Goal: Navigation & Orientation: Understand site structure

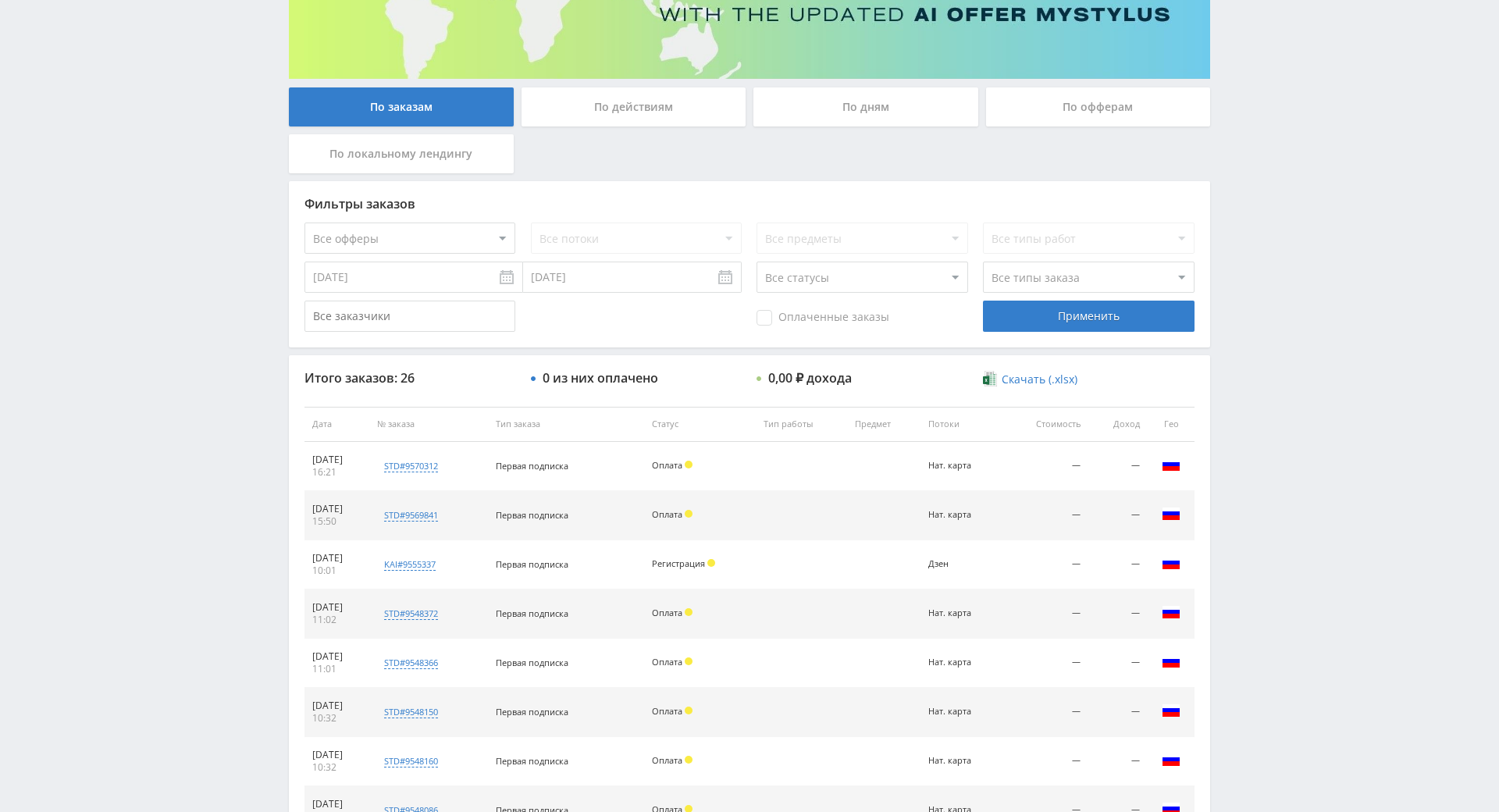
scroll to position [243, 0]
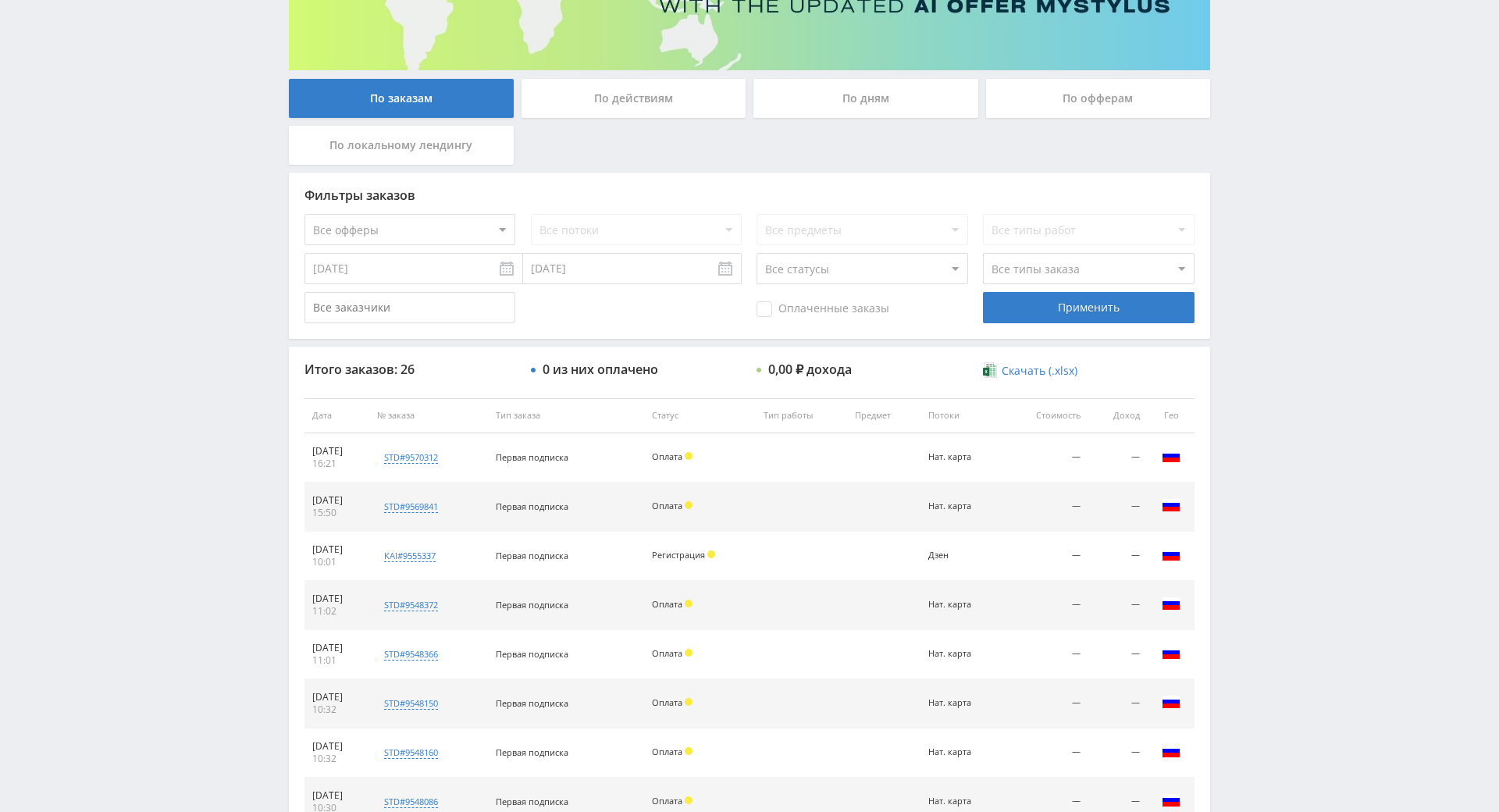
drag, startPoint x: 1290, startPoint y: 349, endPoint x: 1274, endPoint y: 361, distance: 20.0
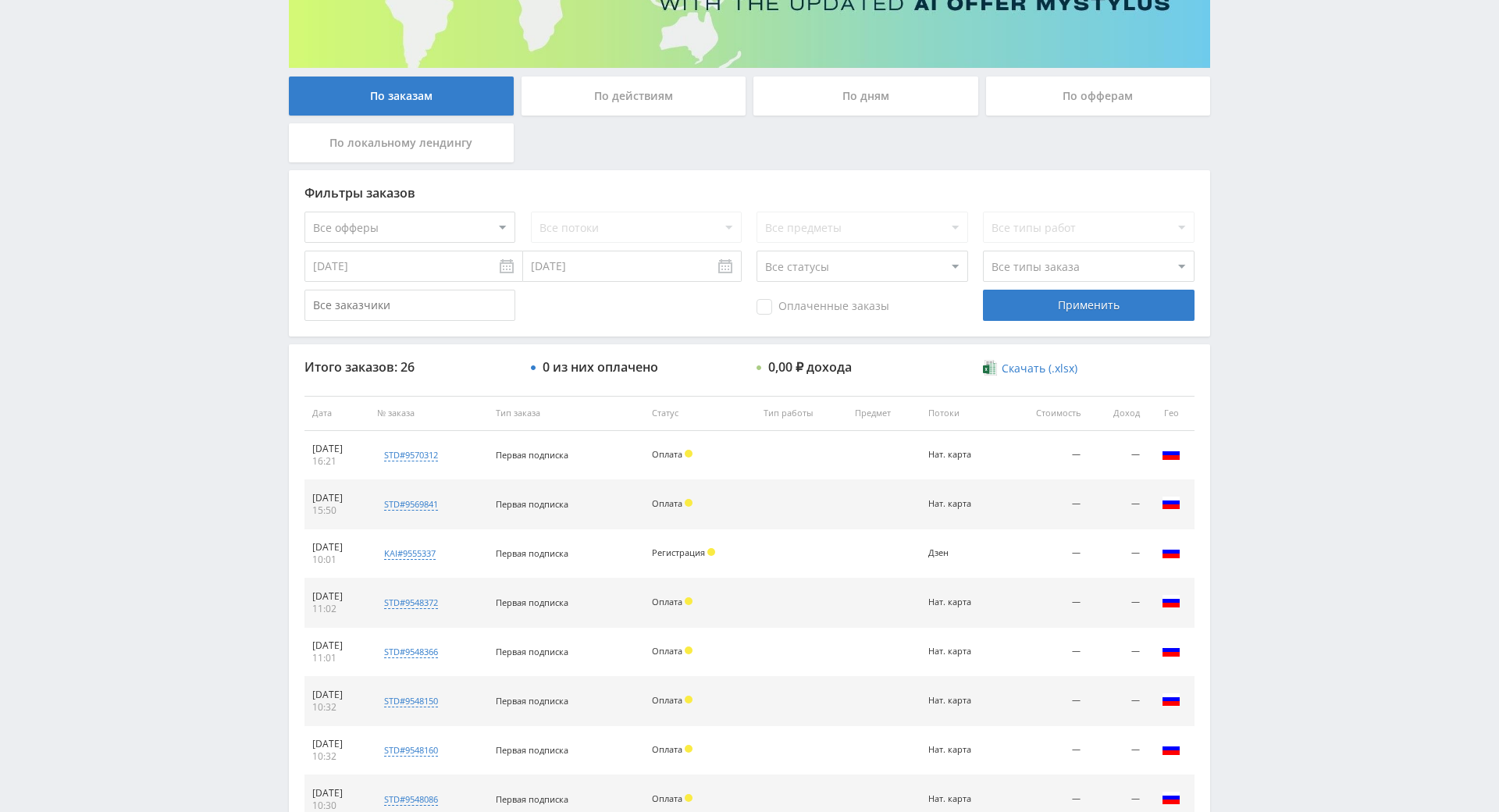
click at [1301, 354] on div "Telegram-канал Инструменты База знаний Ваш менеджер: Alex Alex Online @edugram_…" at bounding box center [750, 413] width 1499 height 1311
click at [1377, 377] on div "Telegram-канал Инструменты База знаний Ваш менеджер: Alex Alex Online @edugram_…" at bounding box center [750, 413] width 1499 height 1311
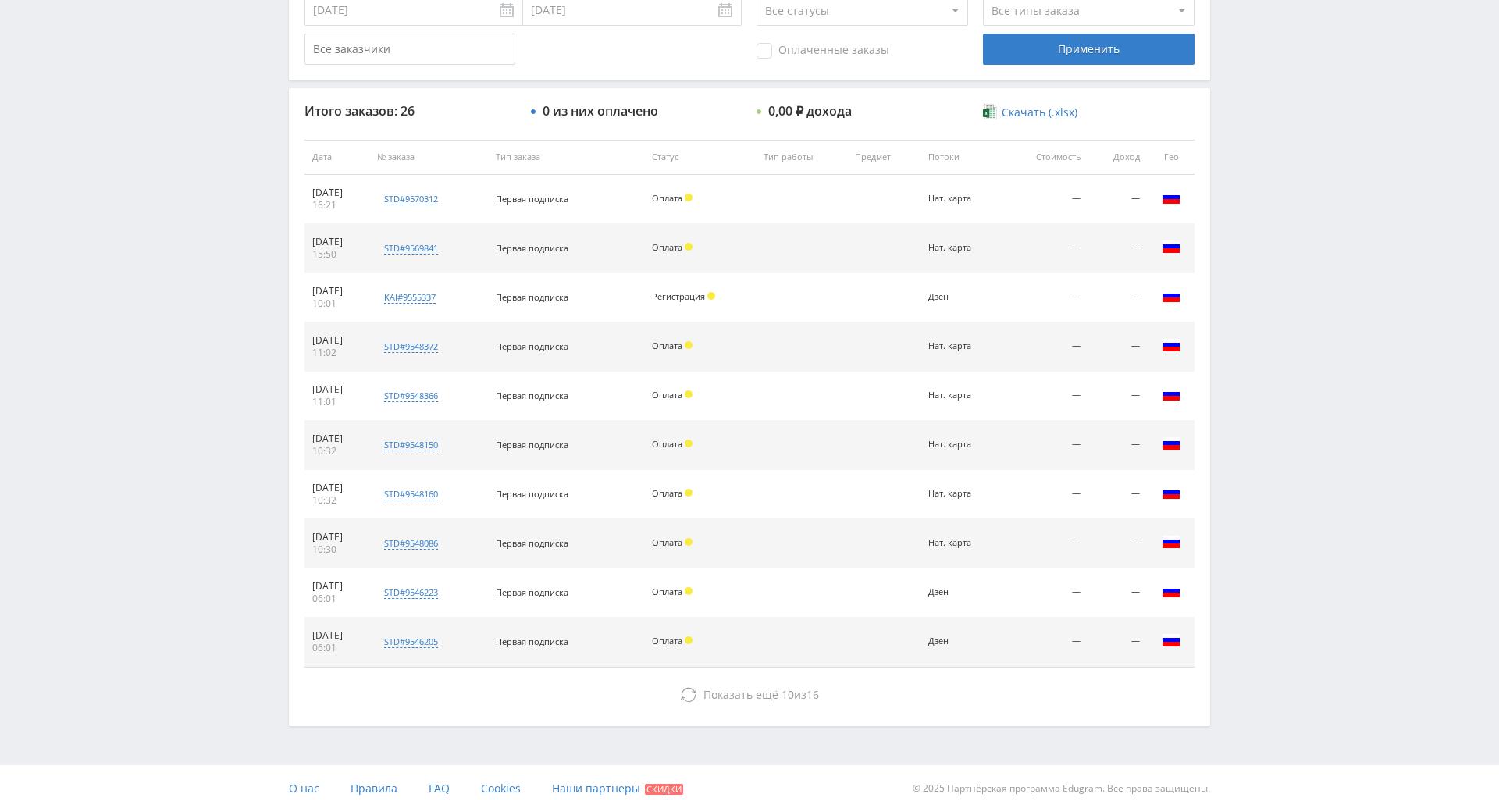
drag, startPoint x: 1335, startPoint y: 609, endPoint x: 1173, endPoint y: 680, distance: 176.9
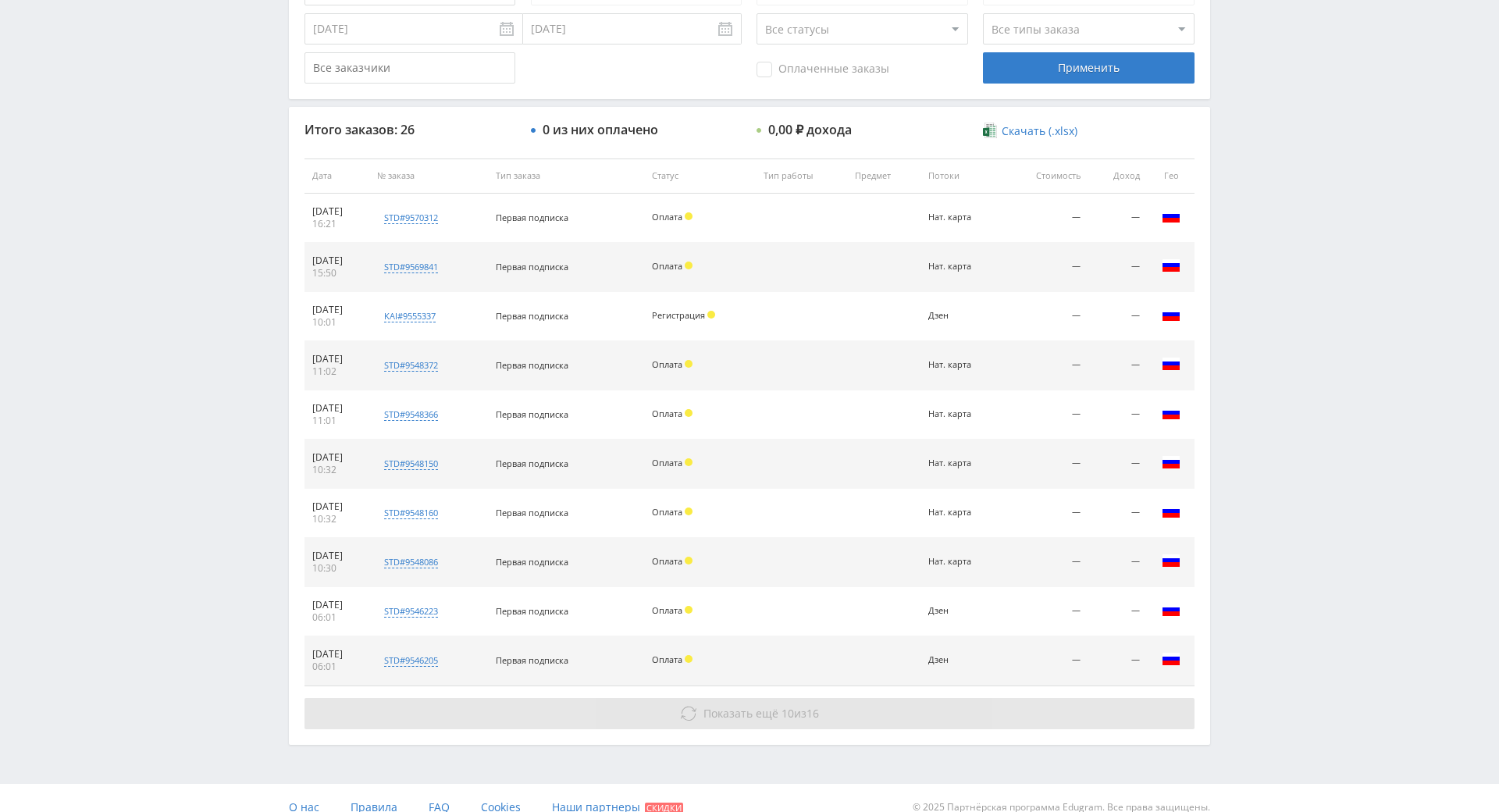
click at [860, 699] on button "Показать ещё 10 из 16" at bounding box center [750, 713] width 890 height 31
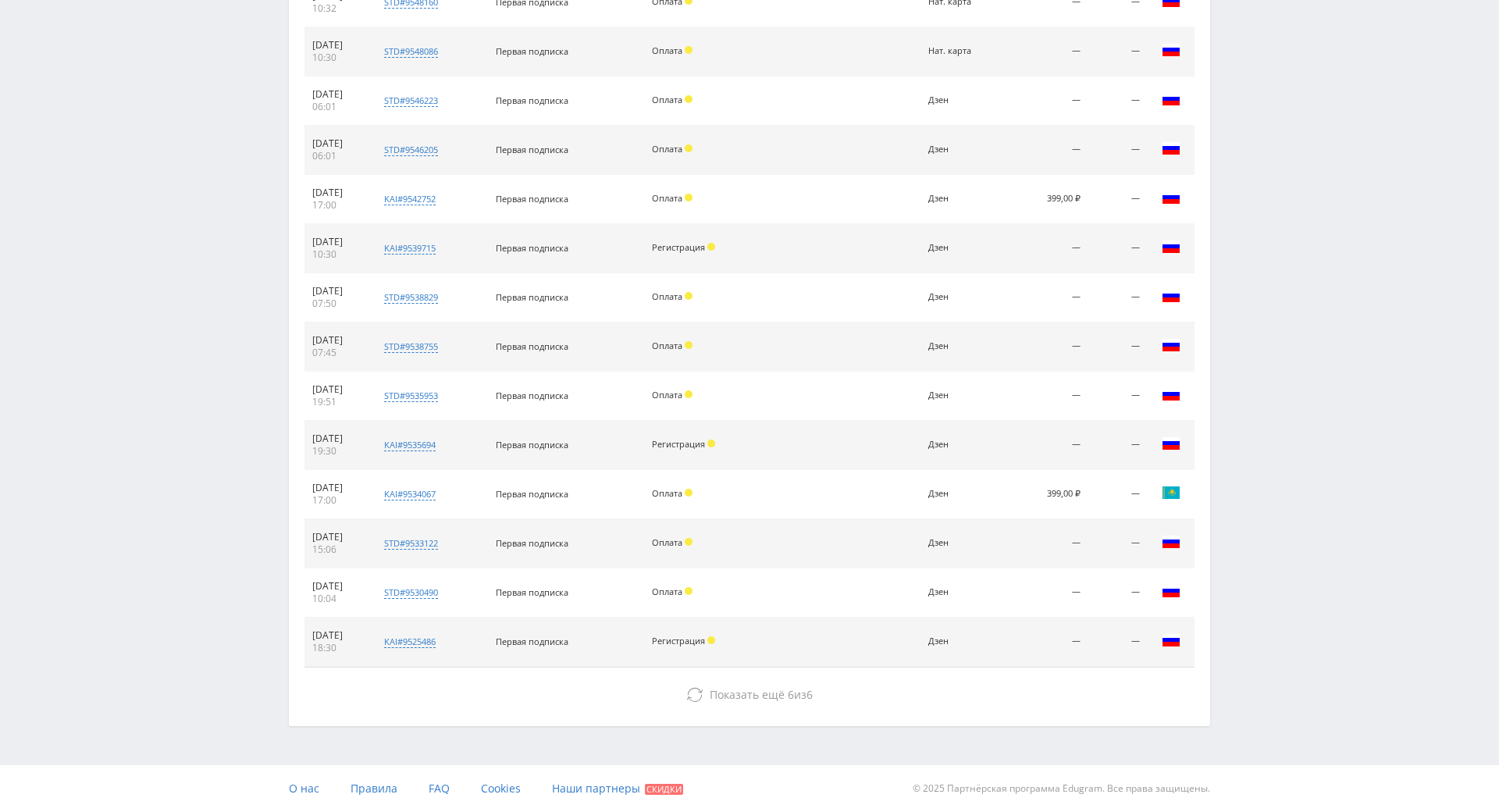
drag, startPoint x: 1363, startPoint y: 408, endPoint x: 1345, endPoint y: 474, distance: 68.4
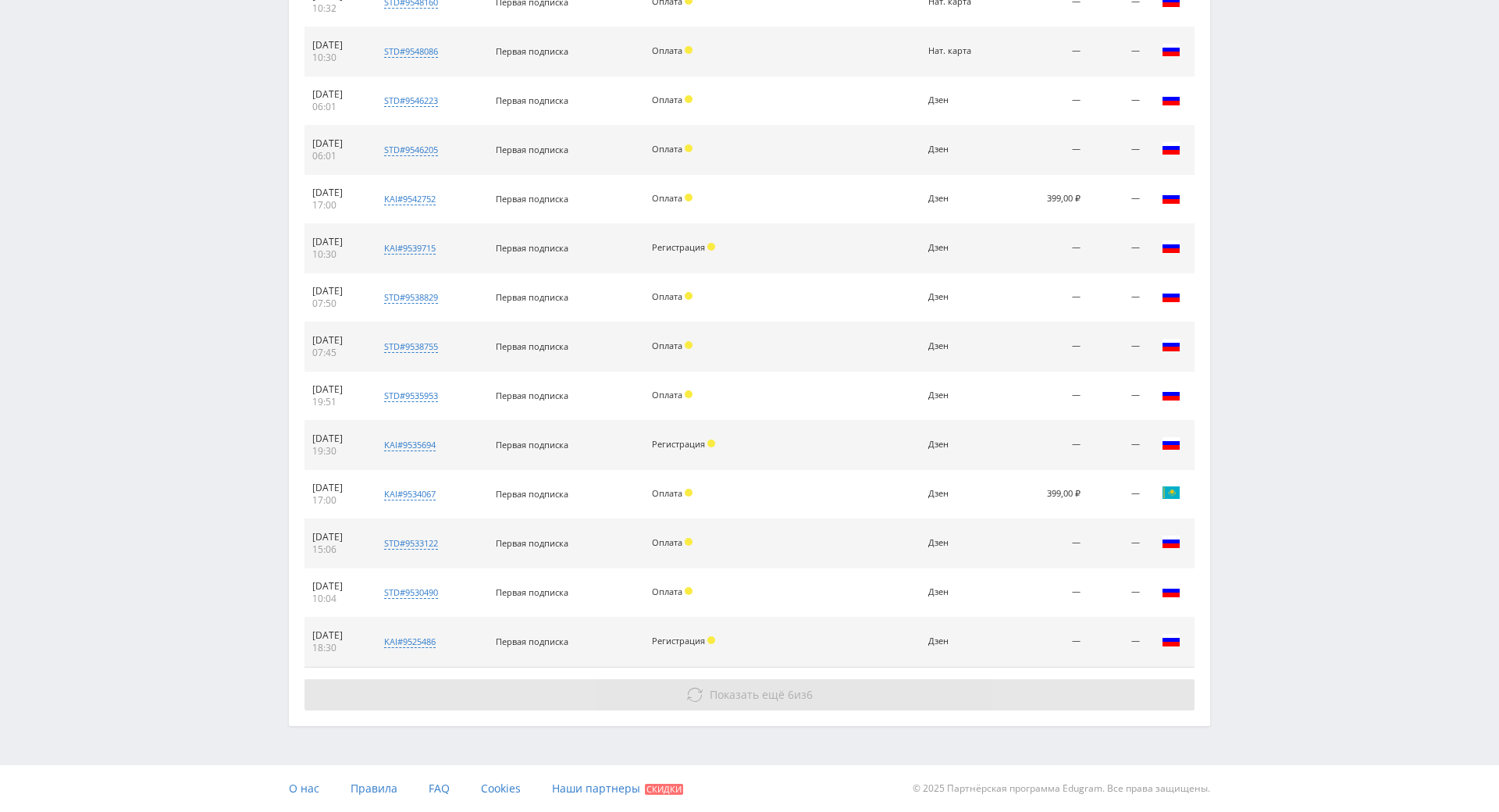
drag, startPoint x: 931, startPoint y: 633, endPoint x: 980, endPoint y: 620, distance: 50.7
click at [933, 679] on button "Показать ещё 6 из 6" at bounding box center [750, 695] width 890 height 31
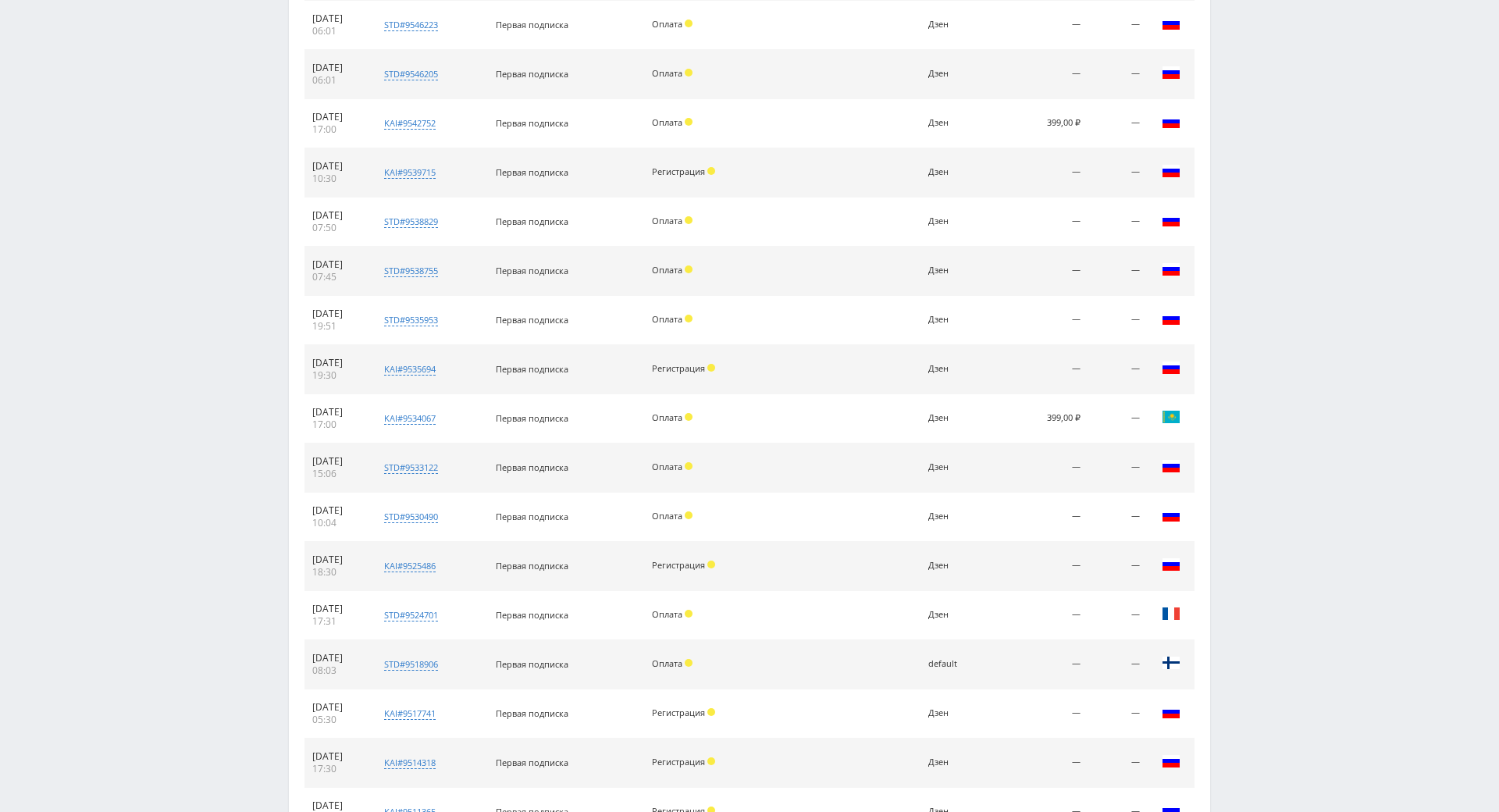
scroll to position [1314, 0]
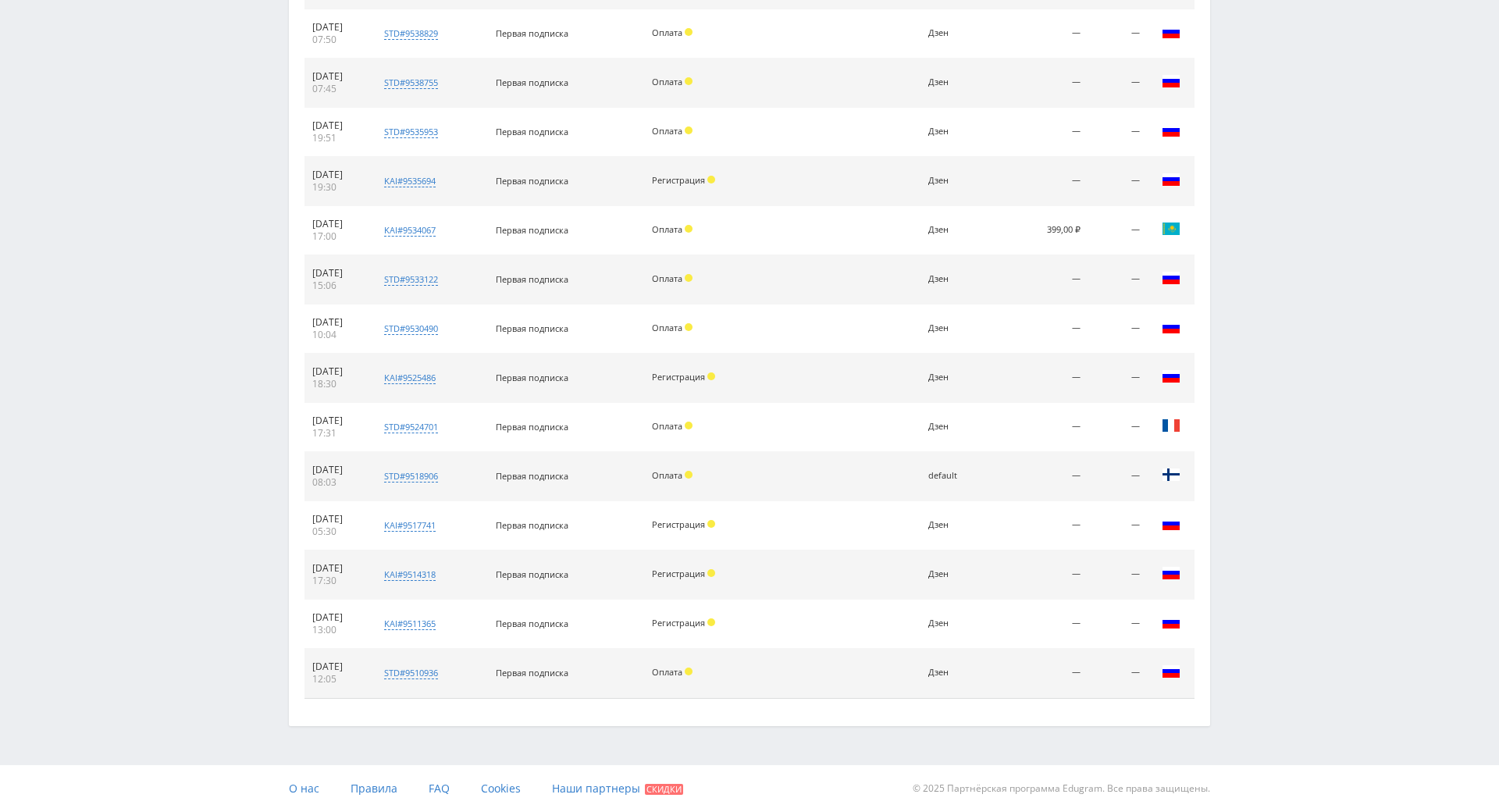
drag, startPoint x: 1253, startPoint y: 414, endPoint x: 1076, endPoint y: 563, distance: 231.4
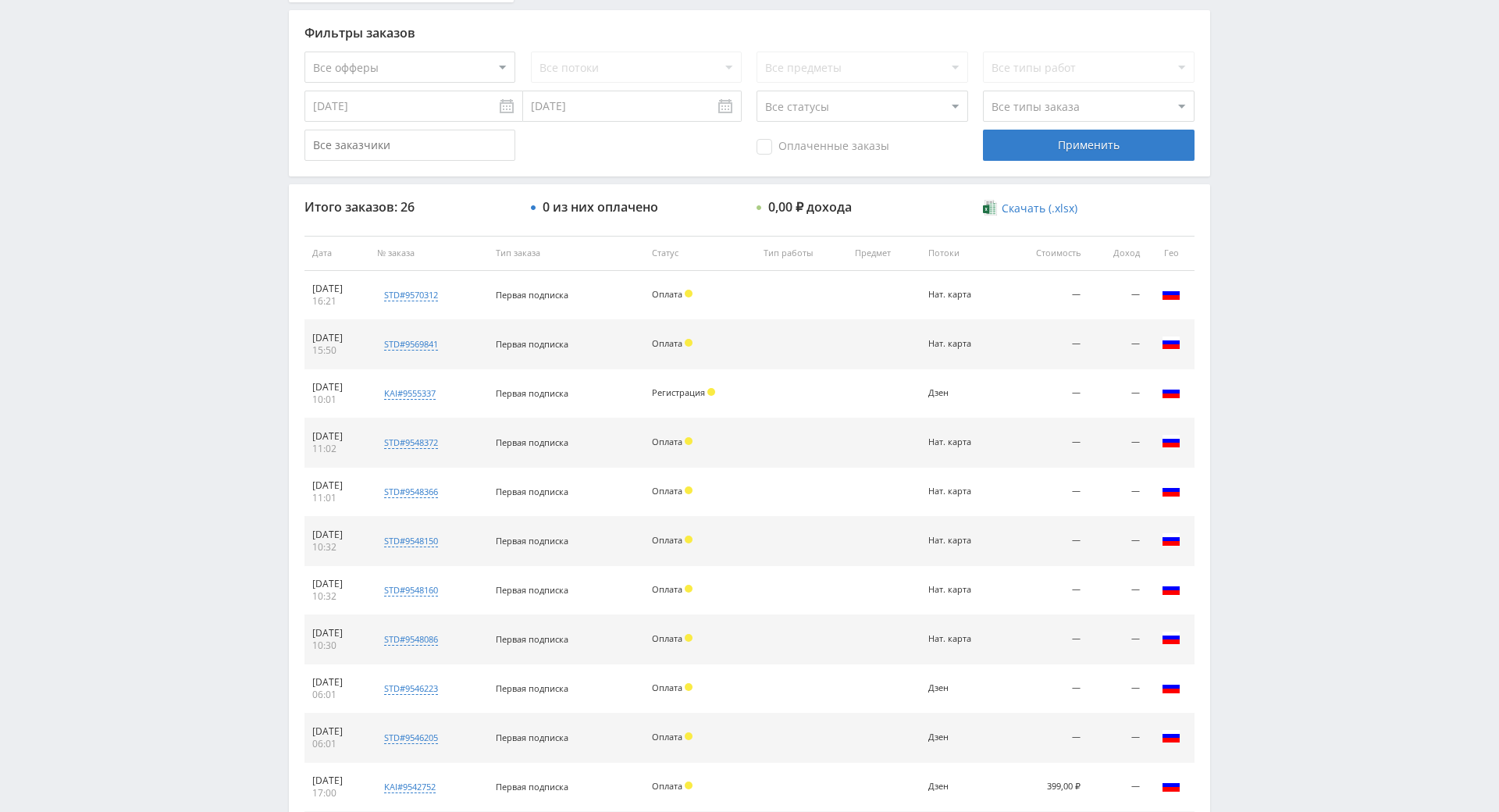
scroll to position [0, 0]
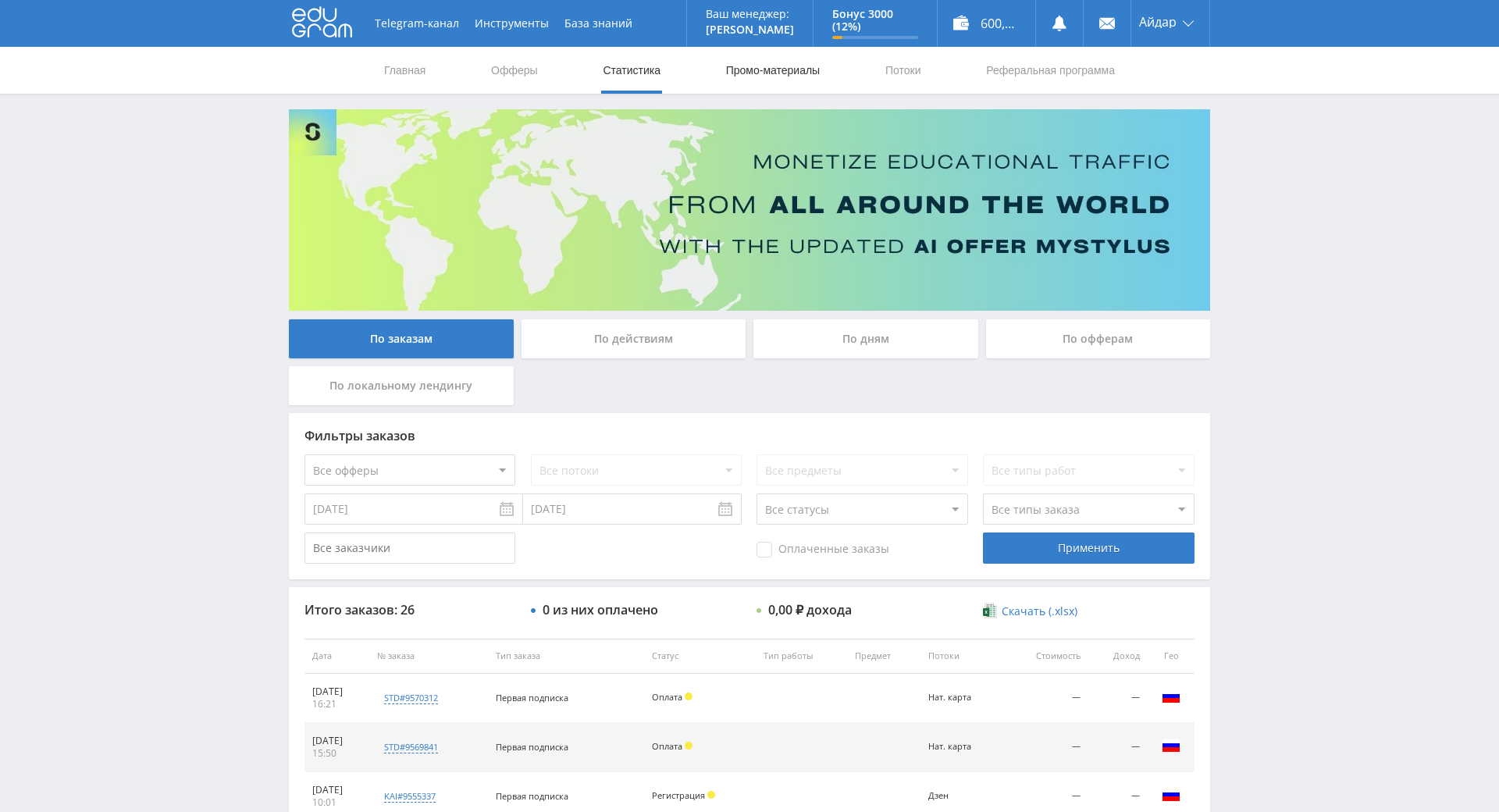
drag, startPoint x: 1382, startPoint y: 454, endPoint x: 803, endPoint y: 77, distance: 690.9
click at [477, 76] on nav "Главная Офферы Статистика Промо-материалы Потоки Реферальная программа" at bounding box center [750, 70] width 734 height 47
click at [502, 76] on link "Офферы" at bounding box center [514, 70] width 50 height 47
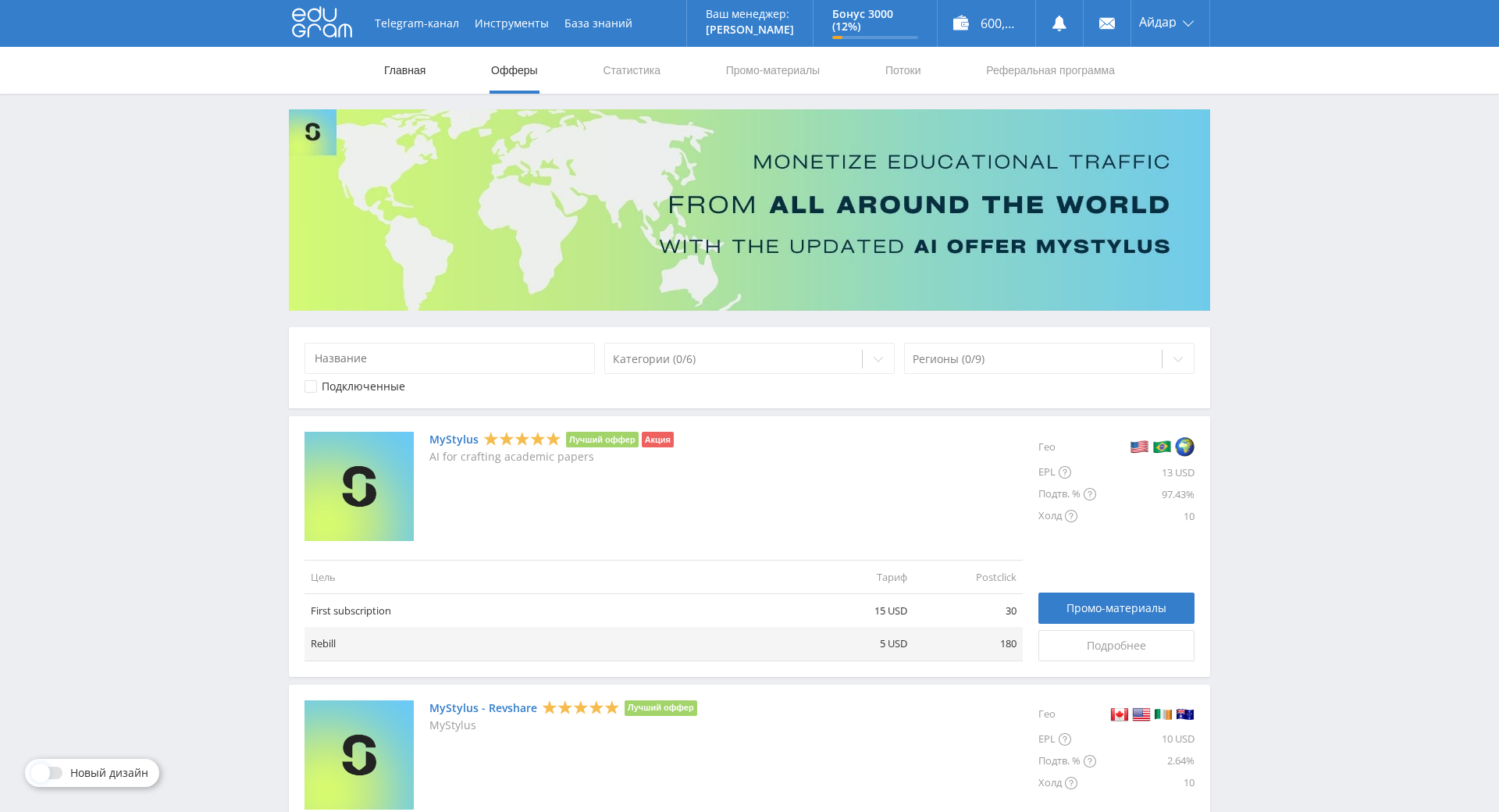
click at [387, 75] on link "Главная" at bounding box center [404, 70] width 44 height 47
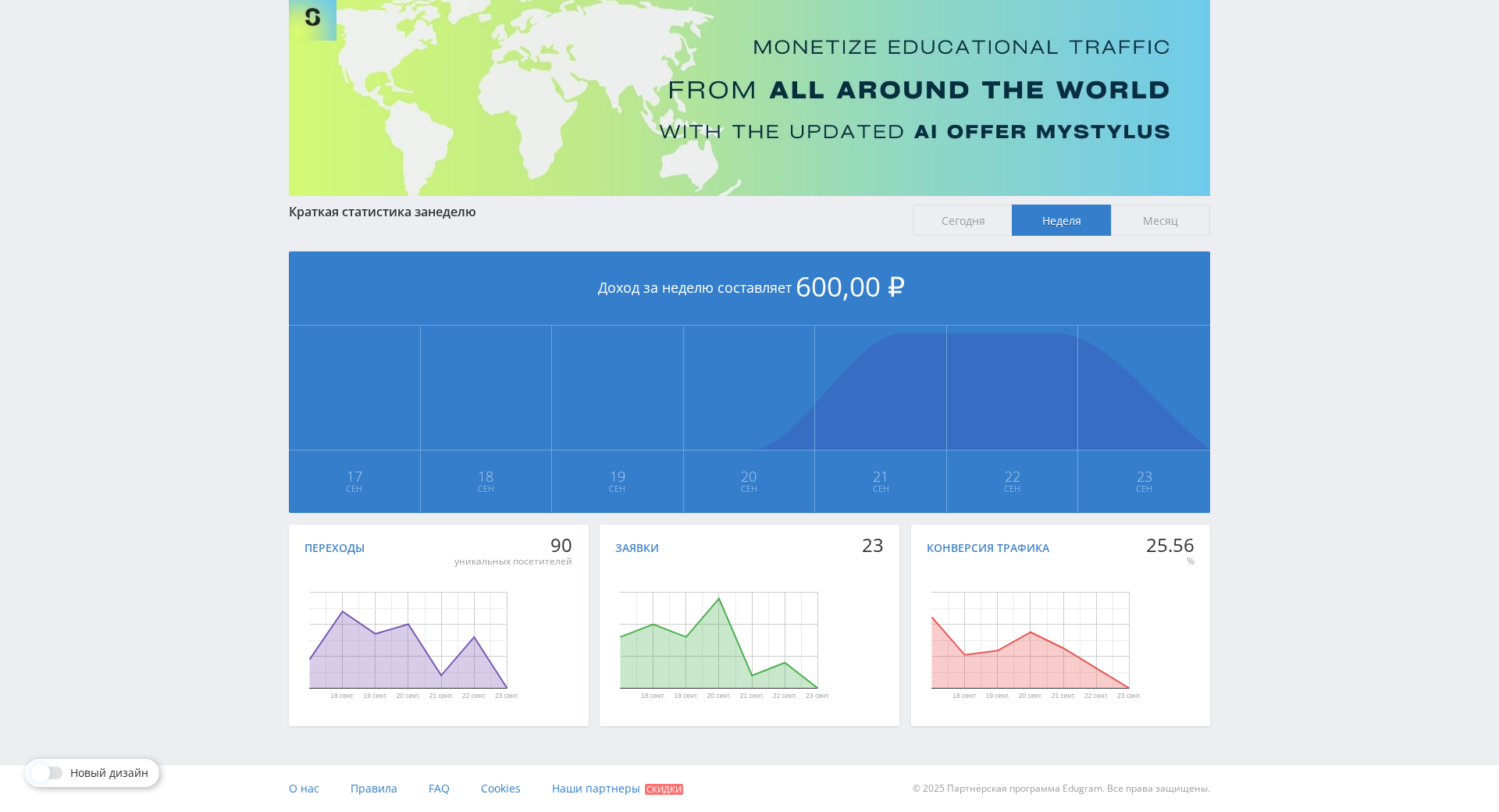
drag, startPoint x: 1320, startPoint y: 347, endPoint x: 1295, endPoint y: 278, distance: 73.4
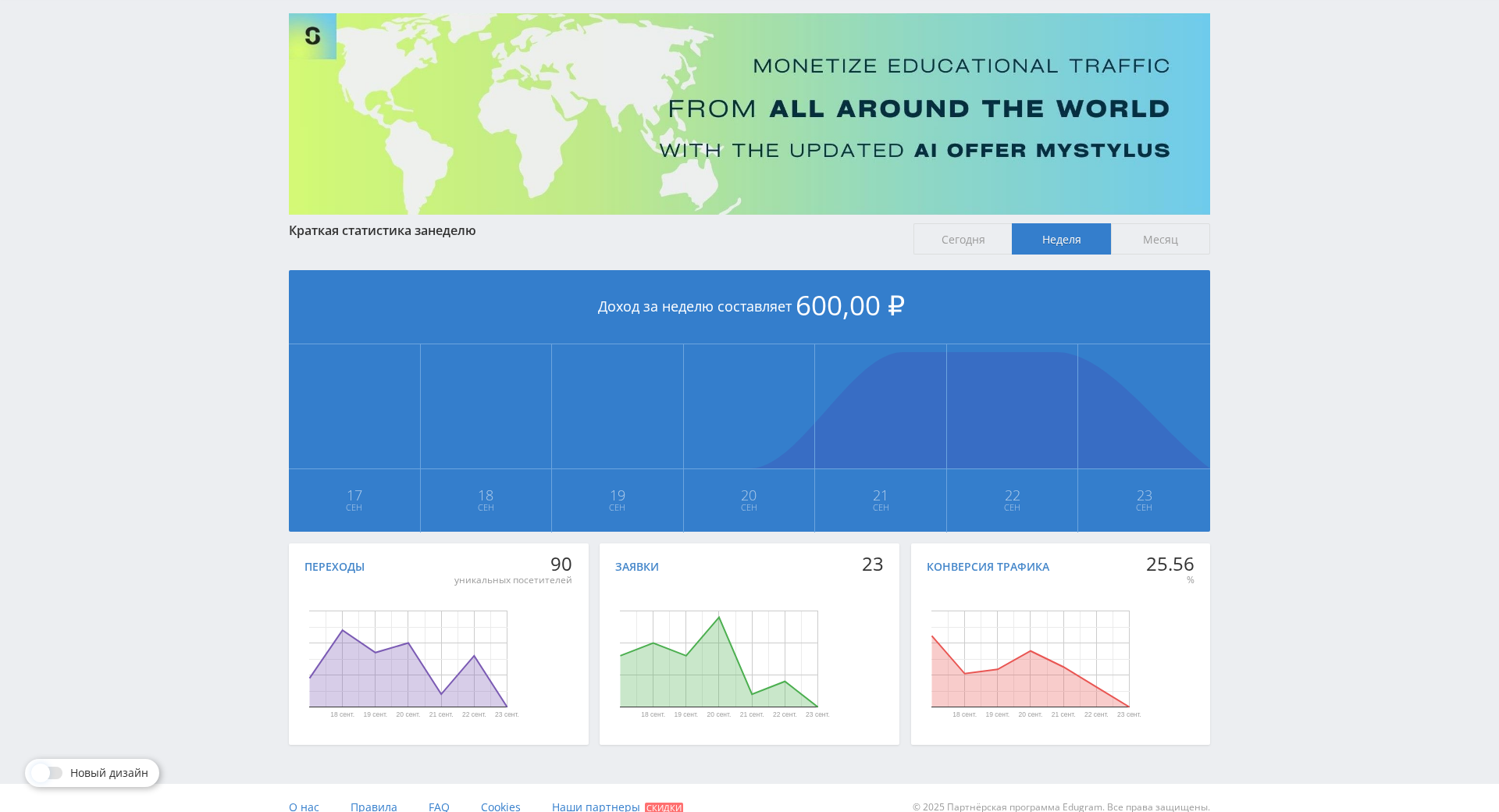
click at [1295, 277] on div "Telegram-канал Инструменты База знаний Ваш менеджер: [PERSON_NAME] Online @edug…" at bounding box center [750, 367] width 1499 height 926
click at [1297, 275] on div "Telegram-канал Инструменты База знаний Ваш менеджер: [PERSON_NAME] Online @edug…" at bounding box center [750, 367] width 1499 height 926
click at [1312, 208] on div "Telegram-канал Инструменты База знаний Ваш менеджер: [PERSON_NAME] Online @edug…" at bounding box center [750, 367] width 1499 height 926
click at [1312, 219] on div "Telegram-канал Инструменты База знаний Ваш менеджер: [PERSON_NAME] Online @edug…" at bounding box center [750, 367] width 1499 height 926
click at [1312, 226] on div "Telegram-канал Инструменты База знаний Ваш менеджер: [PERSON_NAME] Online @edug…" at bounding box center [750, 367] width 1499 height 926
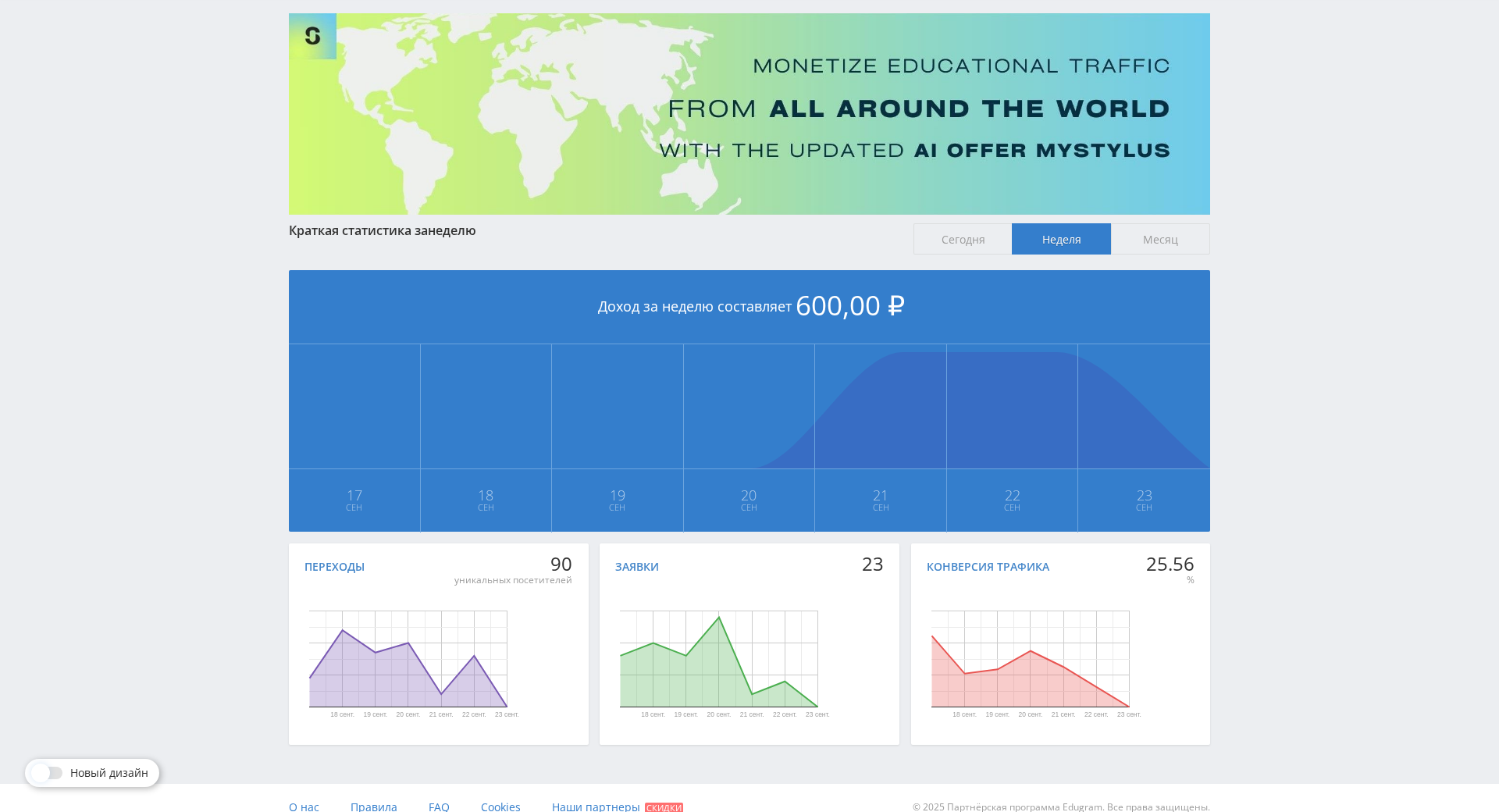
click at [1305, 168] on div "Telegram-канал Инструменты База знаний Ваш менеджер: Alex Alex Online @edugram_…" at bounding box center [750, 367] width 1499 height 926
drag, startPoint x: 1309, startPoint y: 187, endPoint x: 1288, endPoint y: 203, distance: 26.4
click at [1309, 188] on div "Telegram-канал Инструменты База знаний Ваш менеджер: Alex Alex Online @edugram_…" at bounding box center [750, 367] width 1499 height 926
drag, startPoint x: 1227, startPoint y: 527, endPoint x: 1261, endPoint y: 459, distance: 76.0
click at [1274, 306] on div "Telegram-канал Инструменты База знаний Ваш менеджер: Alex Alex Online @edugram_…" at bounding box center [750, 367] width 1499 height 926
